Goal: Task Accomplishment & Management: Complete application form

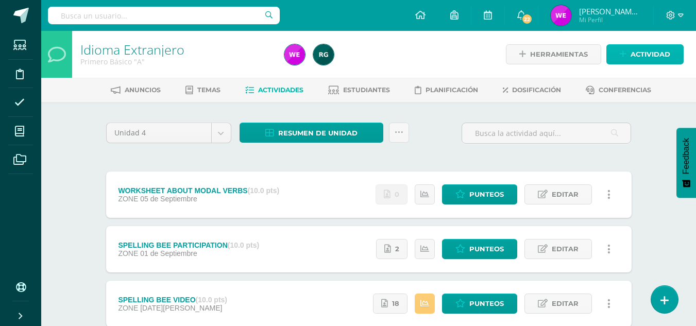
click at [631, 49] on span "Actividad" at bounding box center [650, 54] width 40 height 19
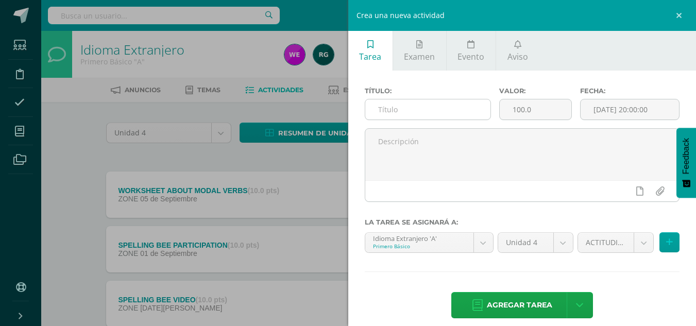
click at [434, 118] on input "text" at bounding box center [427, 109] width 125 height 20
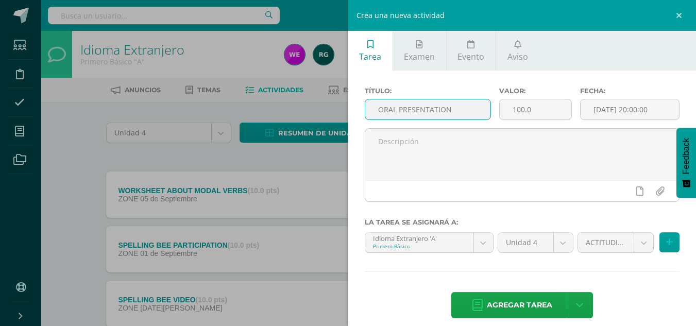
type input "ORAL PRESENTATION"
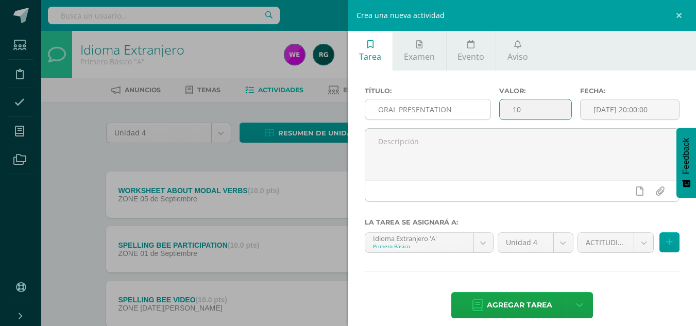
type input "10"
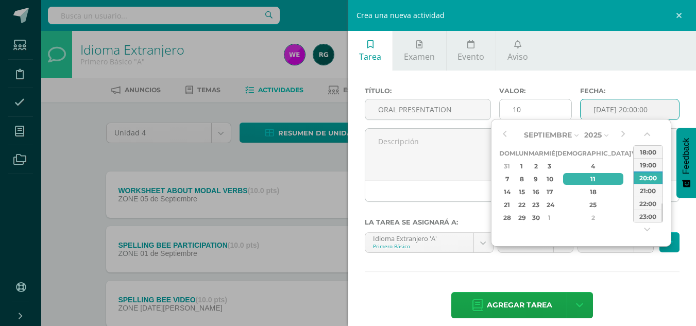
type input "[DATE] 20:00"
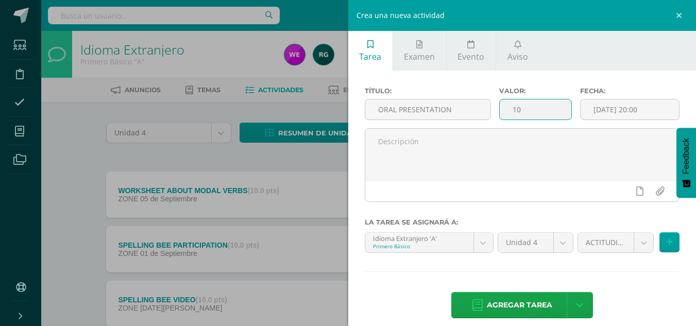
click at [511, 115] on input "10" at bounding box center [536, 109] width 72 height 20
drag, startPoint x: 531, startPoint y: 110, endPoint x: 475, endPoint y: 107, distance: 56.2
click at [475, 107] on div "Título: ORAL PRESENTATION Valor: 10 Fecha: [DATE] 20:00" at bounding box center [522, 107] width 323 height 41
paste input "number"
click at [680, 15] on link at bounding box center [680, 15] width 31 height 31
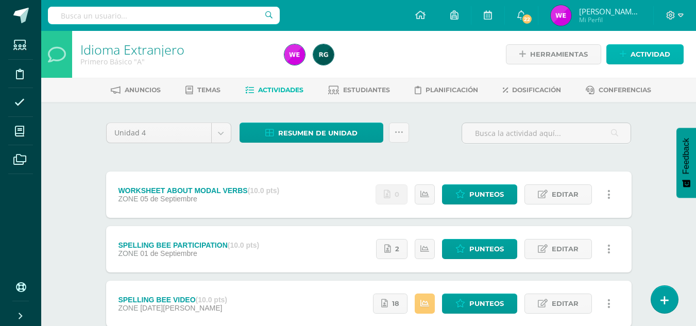
click at [632, 53] on span "Actividad" at bounding box center [650, 54] width 40 height 19
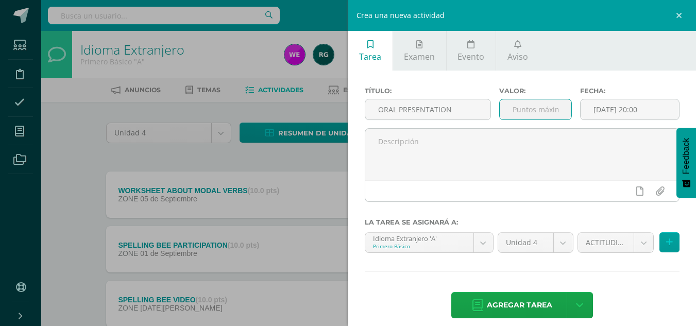
click at [523, 113] on input "number" at bounding box center [536, 109] width 72 height 20
type input "20"
click at [649, 103] on input "[DATE] 20:00" at bounding box center [630, 109] width 98 height 20
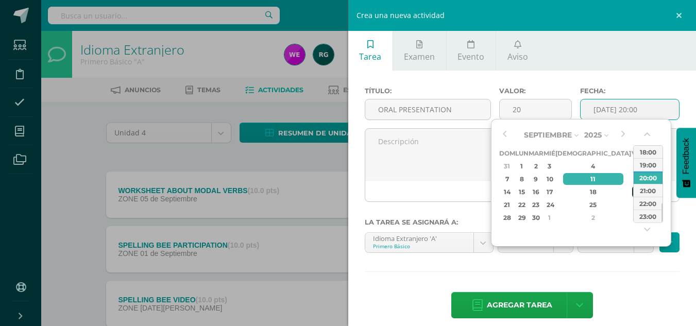
click at [632, 191] on div "19" at bounding box center [636, 192] width 9 height 12
type input "[DATE] 20:00"
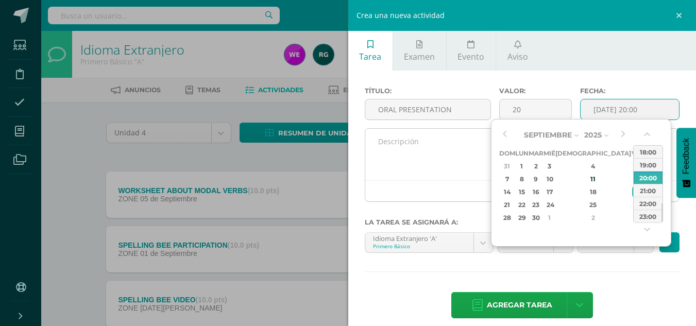
click at [468, 156] on textarea at bounding box center [522, 155] width 314 height 52
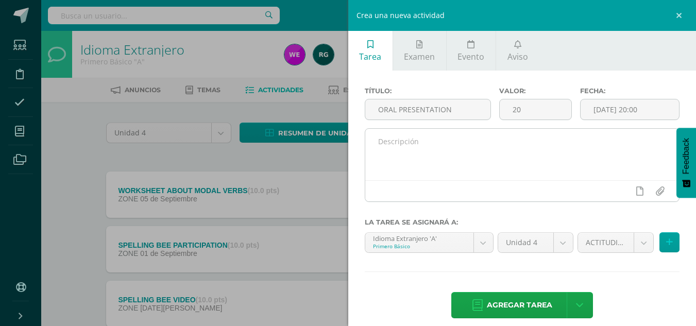
click at [416, 138] on textarea at bounding box center [522, 155] width 314 height 52
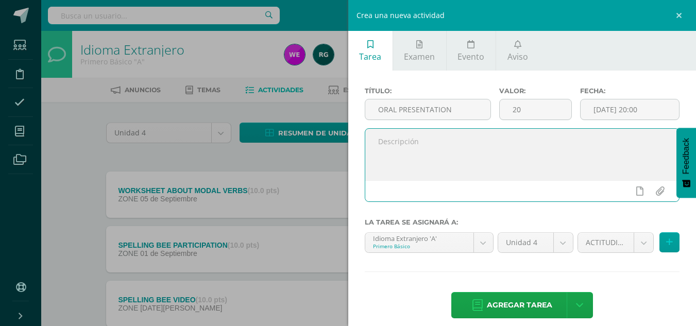
paste textarea "Hello dear students, here you can find the document with the information for yo…"
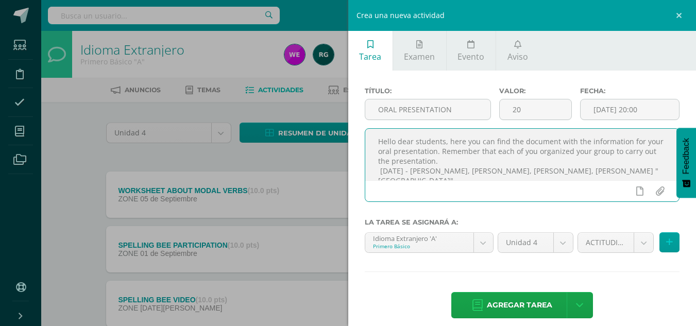
scroll to position [74, 0]
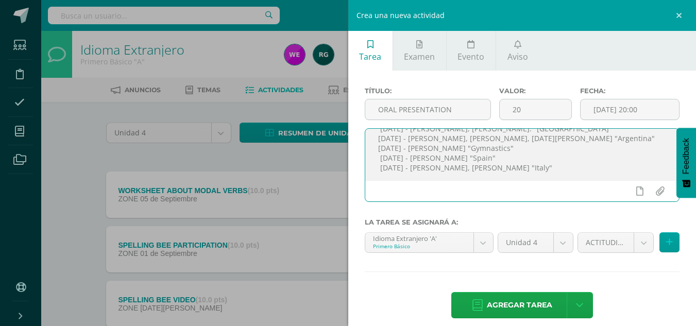
type textarea "Hello dear students, here you can find the document with the information for yo…"
click at [636, 192] on icon at bounding box center [639, 190] width 7 height 9
click at [658, 193] on input "file" at bounding box center [660, 191] width 20 height 20
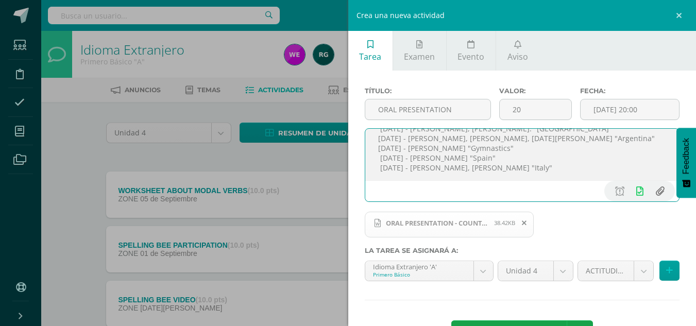
click at [655, 192] on input "file" at bounding box center [660, 191] width 20 height 20
type input "C:\fakepath\RUBRICS FOR ORAL PRESENTATION 4TH UNIT COUNTRIES. .docx"
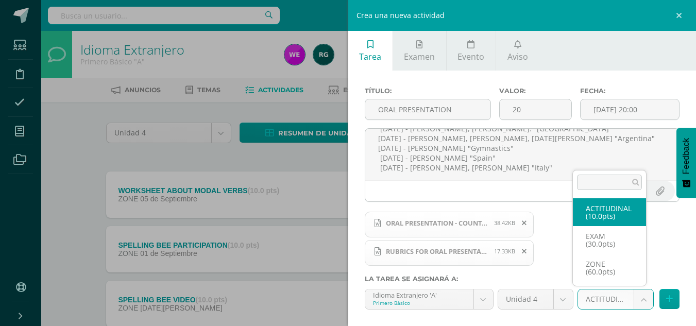
click at [591, 303] on body "La tarea ORAL PRESENTATION fue eliminada exitosamente. Estudiantes Disciplina A…" at bounding box center [348, 198] width 696 height 396
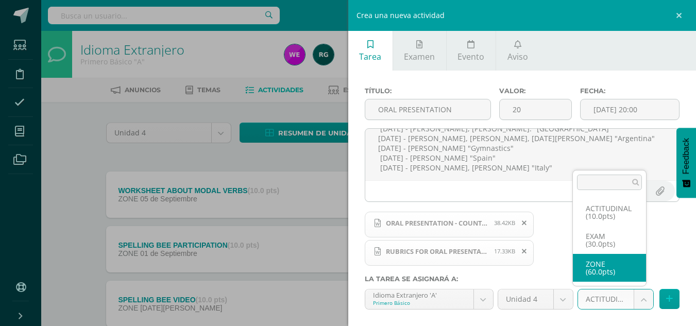
select select "107693"
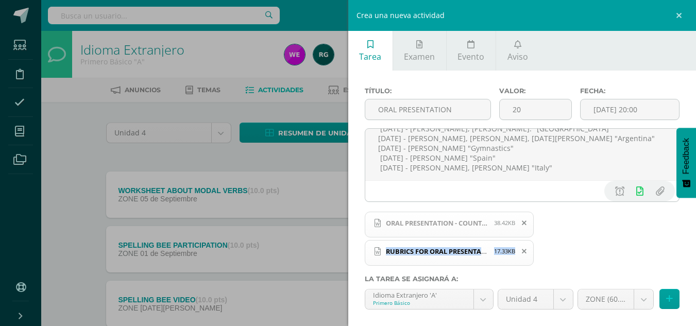
drag, startPoint x: 686, startPoint y: 223, endPoint x: 688, endPoint y: 244, distance: 21.7
click at [688, 244] on div "Tarea Examen Evento Aviso Título: ORAL PRESENTATION Valor: 20 Fecha: [DATE] 20:…" at bounding box center [522, 163] width 348 height 326
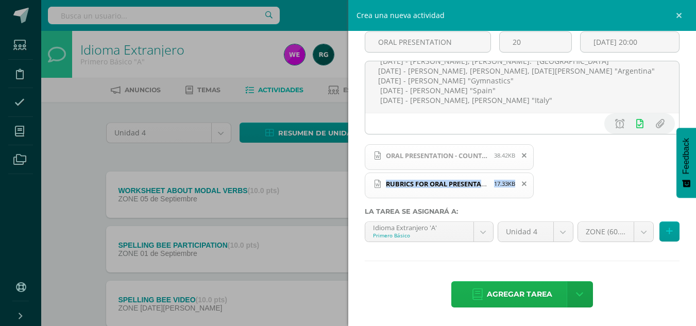
click at [520, 292] on span "Agregar tarea" at bounding box center [519, 294] width 65 height 25
